Goal: Task Accomplishment & Management: Manage account settings

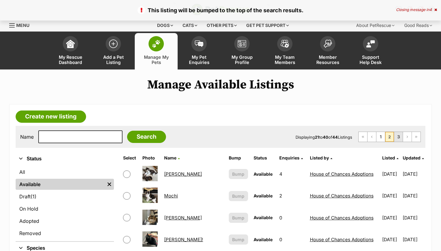
click at [396, 137] on link "3" at bounding box center [398, 137] width 9 height 10
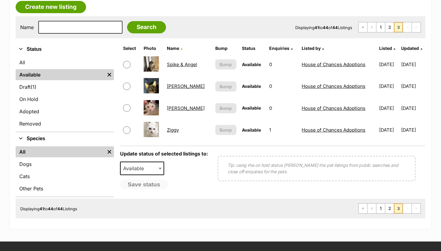
scroll to position [108, 0]
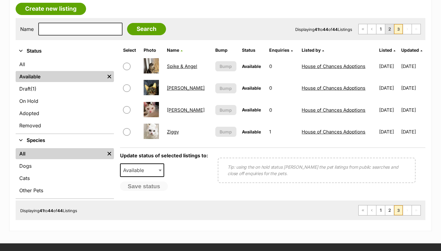
click at [388, 29] on link "2" at bounding box center [389, 29] width 9 height 10
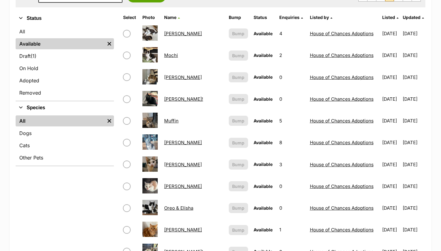
scroll to position [118, 0]
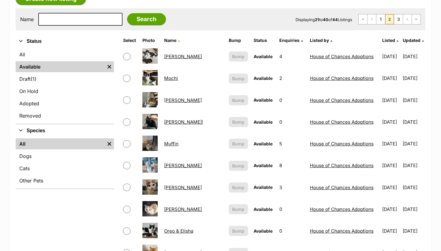
click at [176, 125] on td "[PERSON_NAME]!" at bounding box center [194, 121] width 64 height 21
click at [174, 124] on link "Morticia!" at bounding box center [183, 122] width 39 height 6
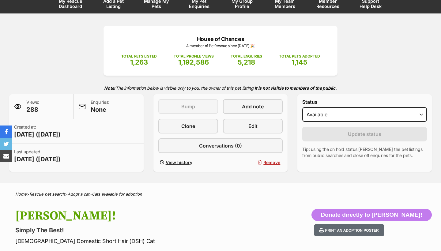
select select "rehomed"
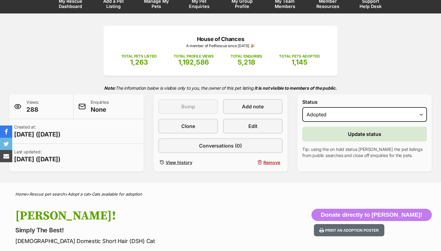
click at [343, 136] on button "Update status" at bounding box center [364, 134] width 125 height 15
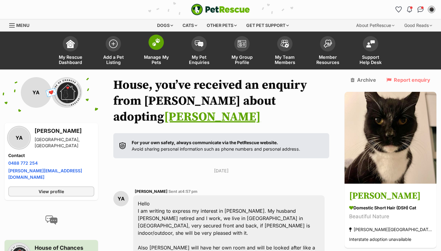
click at [146, 59] on span "Manage My Pets" at bounding box center [156, 59] width 28 height 10
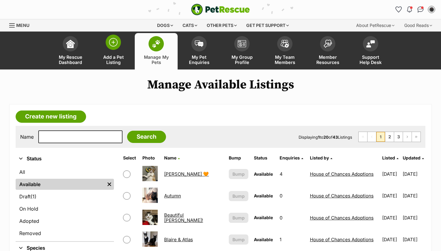
scroll to position [0, 0]
click at [106, 61] on span "Add a Pet Listing" at bounding box center [113, 59] width 28 height 10
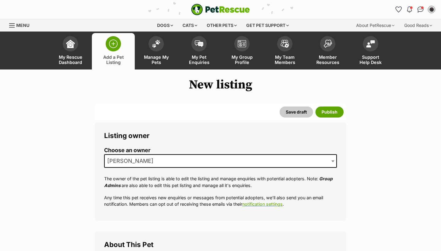
click at [124, 159] on span "[PERSON_NAME]" at bounding box center [132, 161] width 55 height 9
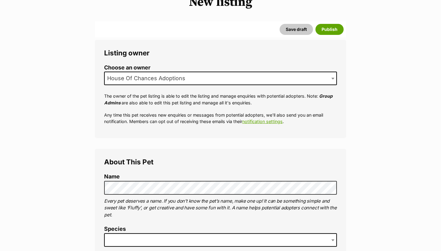
scroll to position [109, 0]
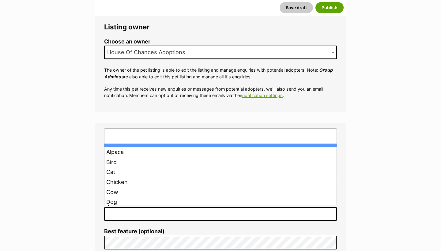
click at [128, 208] on span at bounding box center [220, 213] width 233 height 13
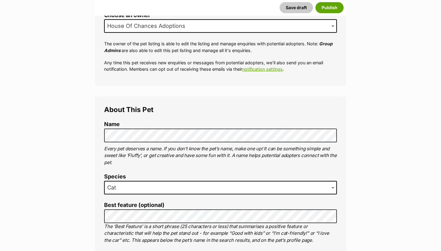
scroll to position [165, 0]
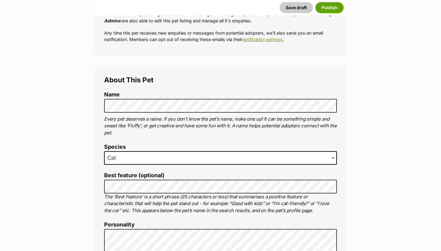
click at [130, 176] on label "Best feature (optional)" at bounding box center [220, 175] width 233 height 6
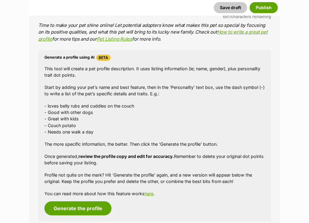
scroll to position [691, 0]
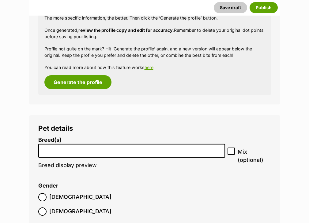
click at [107, 146] on input "search" at bounding box center [131, 149] width 183 height 6
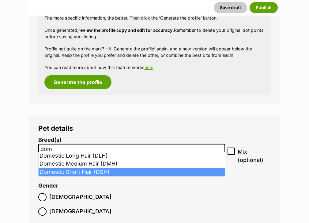
type input "dom"
select select "252102"
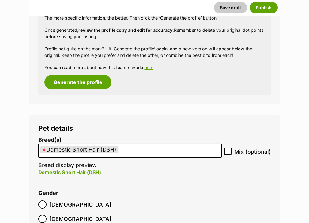
click at [54, 201] on span "Male" at bounding box center [80, 205] width 62 height 8
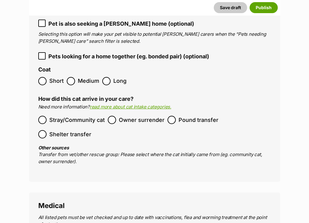
scroll to position [966, 0]
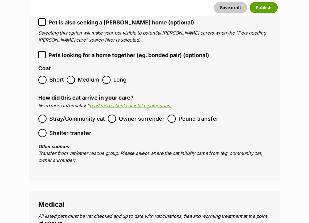
click at [201, 115] on span "Pound transfer" at bounding box center [198, 119] width 40 height 8
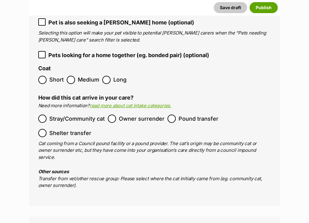
click at [128, 115] on span "Owner surrender" at bounding box center [142, 119] width 46 height 8
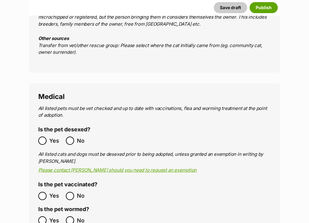
scroll to position [1101, 0]
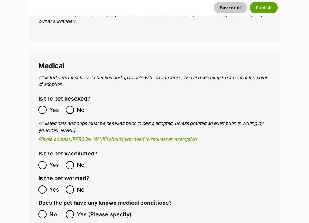
click at [42, 208] on ol "No Yes (Please specify)" at bounding box center [154, 215] width 233 height 14
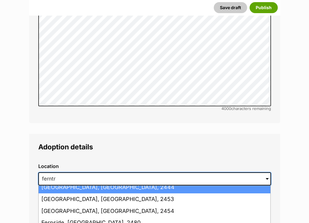
scroll to position [0, 0]
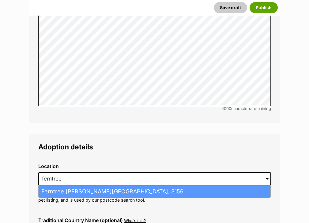
click at [73, 186] on li "Ferntree Gully, Victoria, 3156" at bounding box center [155, 192] width 232 height 12
type input "Ferntree Gully, Victoria, 3156"
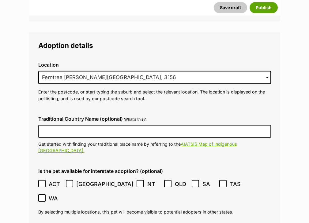
scroll to position [1566, 0]
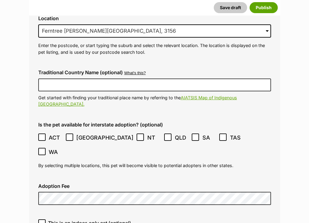
click at [67, 220] on span "This is an indoor-only cat (optional)" at bounding box center [89, 223] width 83 height 7
click at [46, 220] on input "This is an indoor-only cat (optional)" at bounding box center [41, 223] width 7 height 7
checkbox input "true"
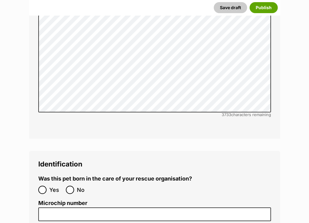
scroll to position [2009, 0]
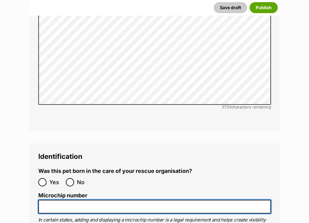
click at [65, 200] on input "Microchip number" at bounding box center [154, 207] width 233 height 14
paste input "953010006118891"
type input "953010006118891"
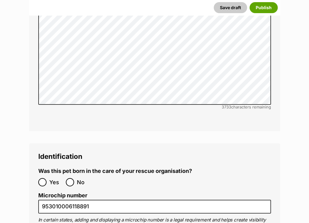
click at [76, 178] on label "No" at bounding box center [78, 182] width 24 height 8
click at [74, 178] on input "No" at bounding box center [70, 182] width 8 height 8
radio input "true"
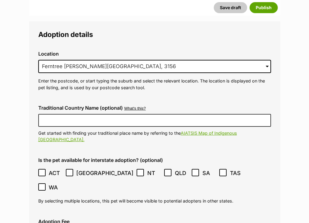
scroll to position [1571, 0]
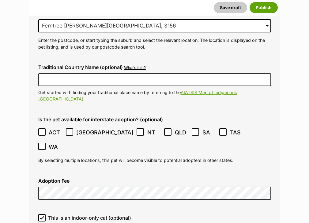
click at [63, 174] on div "Adoption Fee" at bounding box center [154, 190] width 242 height 32
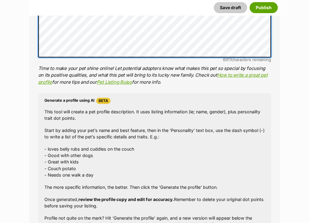
scroll to position [546, 0]
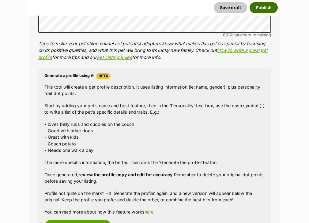
click at [268, 10] on button "Publish" at bounding box center [264, 7] width 28 height 11
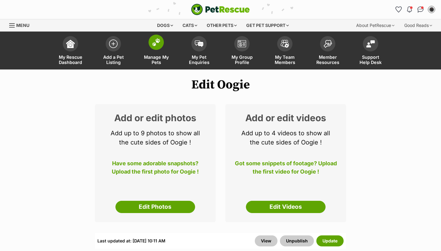
click at [150, 58] on span "Manage My Pets" at bounding box center [156, 59] width 28 height 10
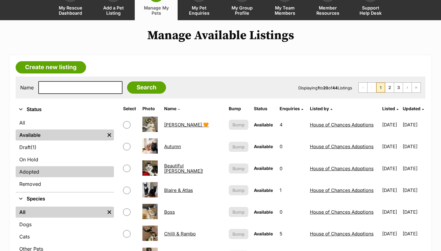
click at [68, 173] on link "Adopted" at bounding box center [65, 171] width 98 height 11
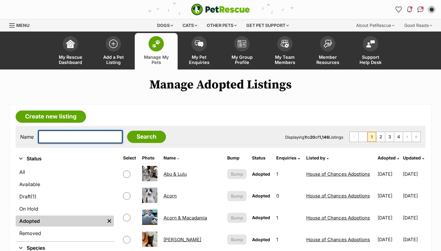
click at [70, 137] on input "text" at bounding box center [80, 136] width 84 height 13
type input "bunny"
click at [142, 137] on input "Search" at bounding box center [146, 137] width 39 height 12
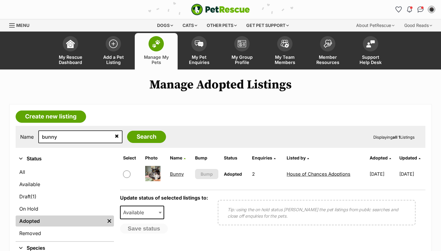
click at [177, 175] on link "Bunny" at bounding box center [177, 174] width 14 height 6
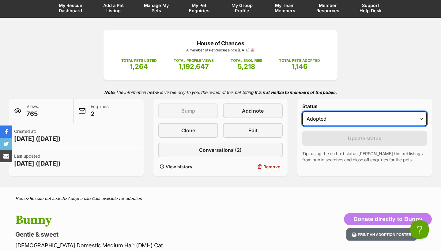
select select "active"
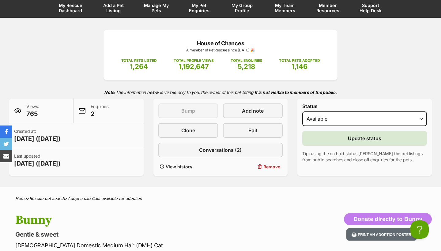
click at [340, 136] on button "Update status" at bounding box center [364, 138] width 125 height 15
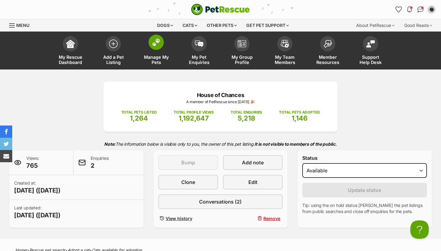
scroll to position [0, 0]
click at [156, 67] on link "Manage My Pets" at bounding box center [156, 51] width 43 height 36
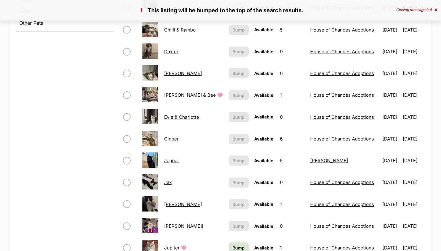
scroll to position [331, 0]
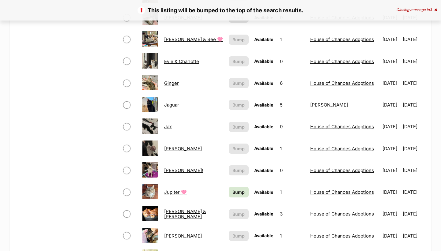
click at [232, 189] on span "Bump" at bounding box center [238, 192] width 12 height 6
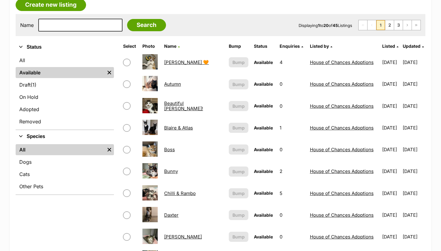
scroll to position [112, 0]
click at [387, 28] on link "2" at bounding box center [389, 25] width 9 height 10
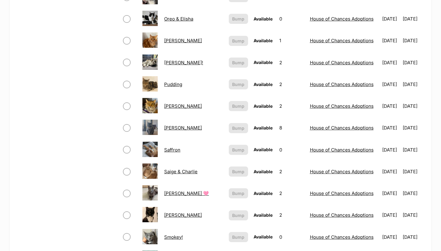
scroll to position [346, 0]
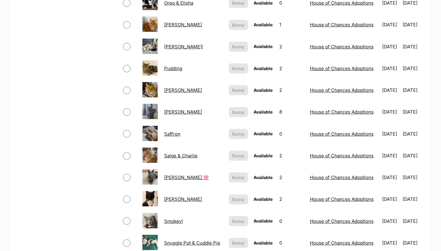
click at [171, 111] on link "[PERSON_NAME]" at bounding box center [183, 112] width 38 height 6
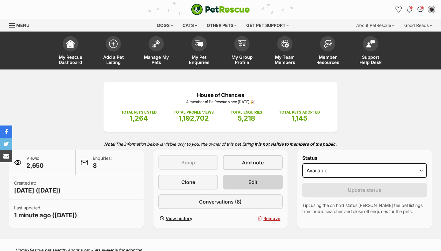
drag, startPoint x: 0, startPoint y: 0, endPoint x: 264, endPoint y: 181, distance: 319.8
click at [264, 181] on link "Edit" at bounding box center [253, 182] width 60 height 15
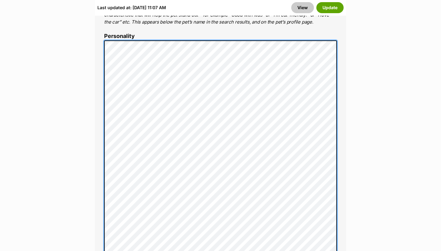
scroll to position [475, 0]
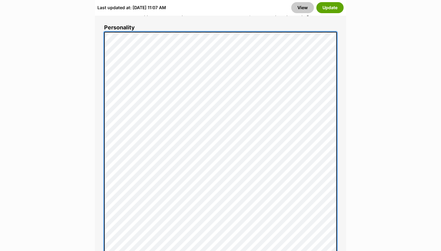
scroll to position [500, 0]
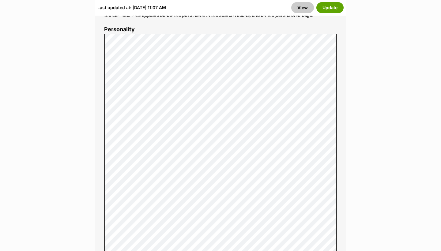
click at [329, 13] on div "Last updated at: Thu, 28 Aug, 11:07 AM View Update" at bounding box center [220, 8] width 251 height 16
click at [329, 8] on button "Update" at bounding box center [329, 7] width 27 height 11
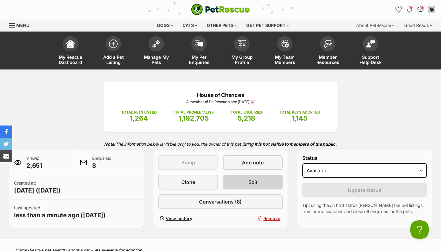
click at [276, 180] on link "Edit" at bounding box center [253, 182] width 60 height 15
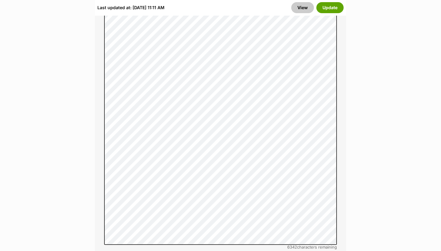
scroll to position [548, 0]
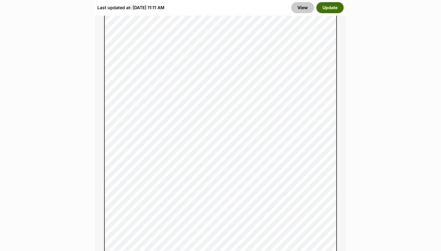
click at [337, 10] on button "Update" at bounding box center [329, 7] width 27 height 11
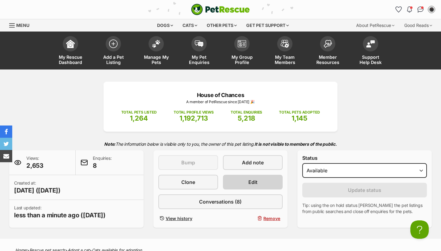
click at [251, 187] on link "Edit" at bounding box center [253, 182] width 60 height 15
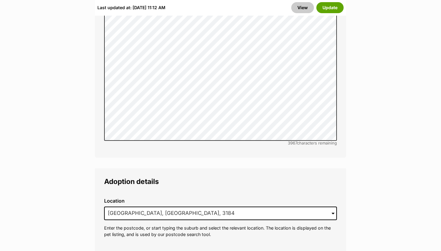
scroll to position [1632, 0]
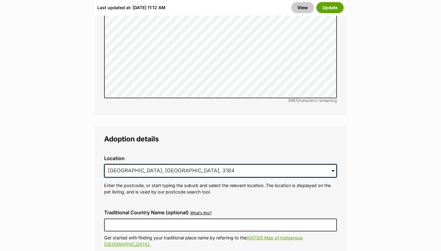
click at [174, 164] on input "Elwood, VIC, 3184" at bounding box center [220, 170] width 233 height 13
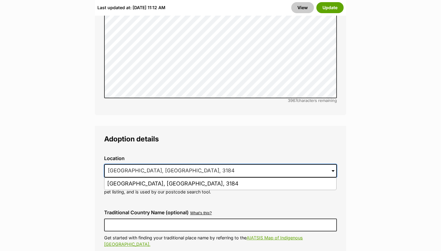
click at [174, 164] on input "Elwood, VIC, 3184" at bounding box center [220, 170] width 233 height 13
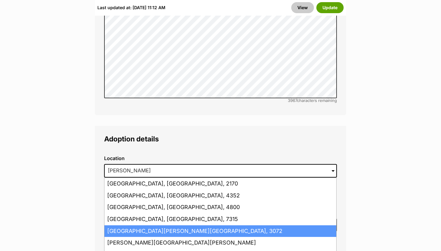
click at [167, 225] on li "Preston, Victoria, 3072" at bounding box center [220, 231] width 232 height 12
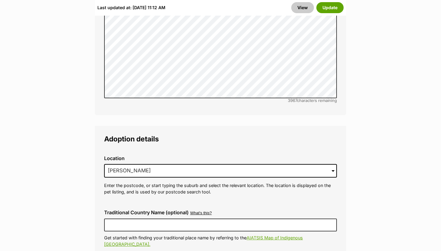
type input "Preston, Victoria, 3072"
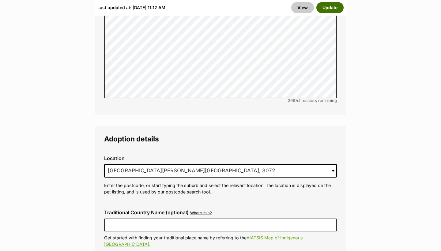
click at [333, 12] on button "Update" at bounding box center [329, 7] width 27 height 11
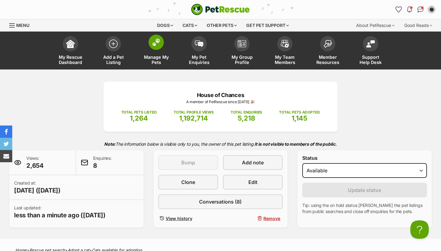
click at [167, 53] on link "Manage My Pets" at bounding box center [156, 51] width 43 height 36
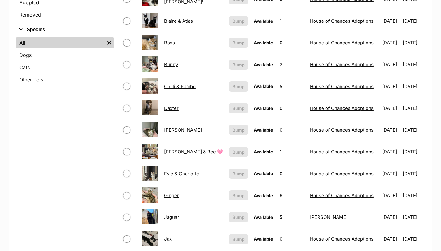
scroll to position [71, 0]
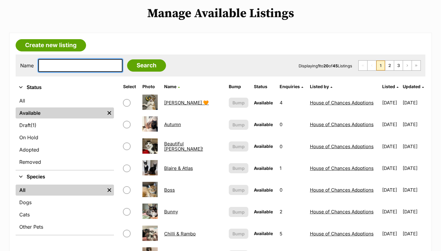
click at [107, 63] on input "text" at bounding box center [80, 65] width 84 height 13
type input "patty"
click at [142, 65] on input "Search" at bounding box center [146, 65] width 39 height 12
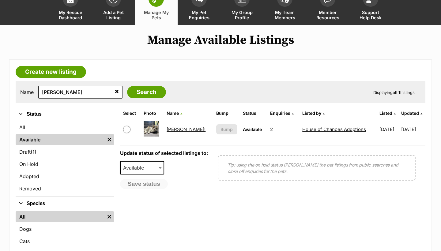
scroll to position [44, 0]
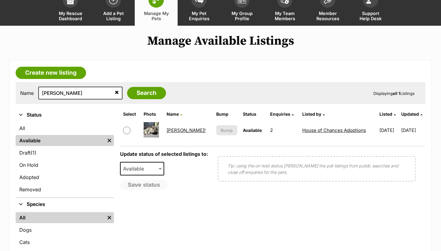
click at [174, 130] on link "[PERSON_NAME]!" at bounding box center [186, 130] width 39 height 6
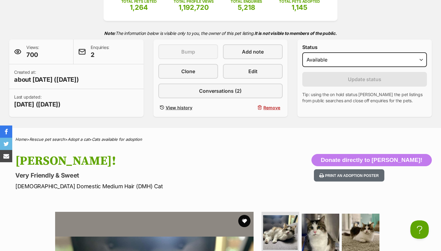
scroll to position [104, 0]
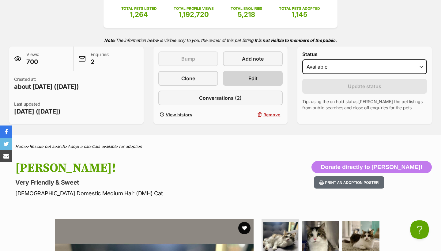
click at [260, 75] on link "Edit" at bounding box center [253, 78] width 60 height 15
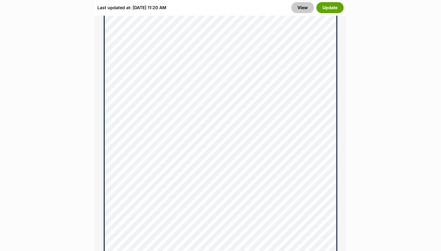
scroll to position [555, 0]
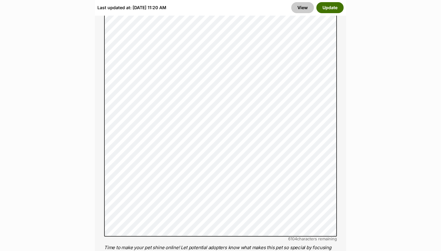
click at [327, 9] on button "Update" at bounding box center [329, 7] width 27 height 11
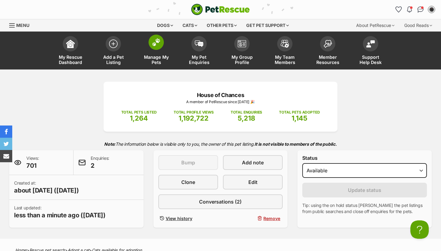
click at [155, 48] on span at bounding box center [155, 42] width 15 height 15
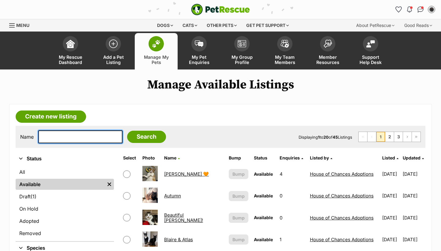
click at [93, 136] on input "text" at bounding box center [80, 136] width 84 height 13
type input "sarabi"
click at [142, 137] on input "Search" at bounding box center [146, 137] width 39 height 12
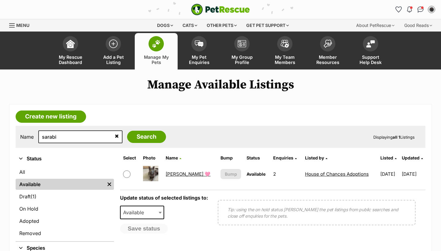
click at [181, 176] on link "[PERSON_NAME] 🩷" at bounding box center [188, 174] width 45 height 6
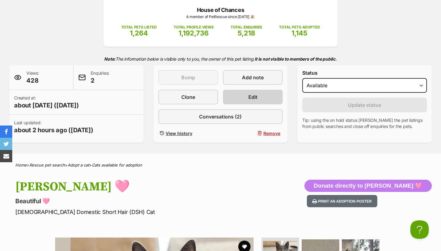
click at [239, 95] on link "Edit" at bounding box center [253, 97] width 60 height 15
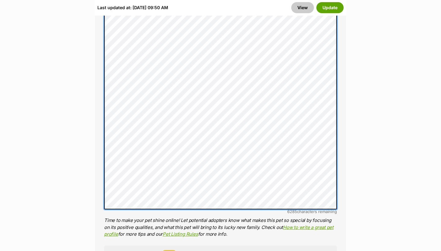
scroll to position [562, 0]
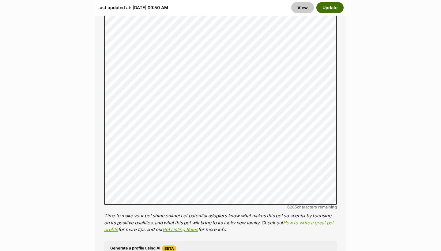
click at [324, 9] on button "Update" at bounding box center [329, 7] width 27 height 11
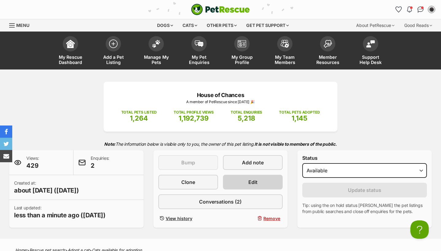
click at [249, 177] on link "Edit" at bounding box center [253, 182] width 60 height 15
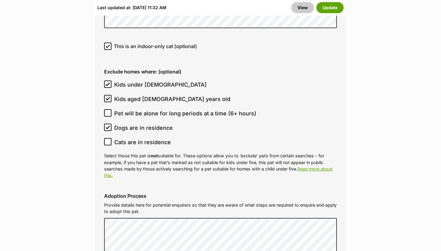
scroll to position [1810, 0]
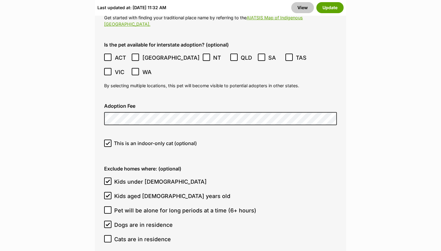
click at [205, 174] on ol "Kids under 5 years old Kids aged 6-12 years old Pet will be alone for long peri…" at bounding box center [220, 210] width 233 height 72
click at [328, 8] on button "Update" at bounding box center [329, 7] width 27 height 11
